Goal: Navigation & Orientation: Find specific page/section

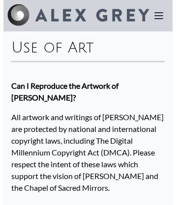
scroll to position [1773, 0]
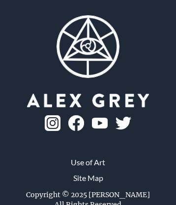
click at [27, 94] on picture at bounding box center [88, 101] width 122 height 14
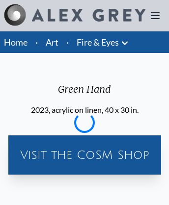
click at [155, 16] on icon at bounding box center [155, 16] width 8 height 6
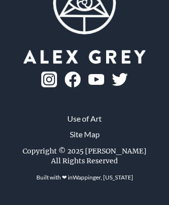
click at [88, 85] on img at bounding box center [96, 79] width 16 height 11
click at [84, 140] on link "Site Map" at bounding box center [85, 135] width 30 height 12
